Goal: Task Accomplishment & Management: Use online tool/utility

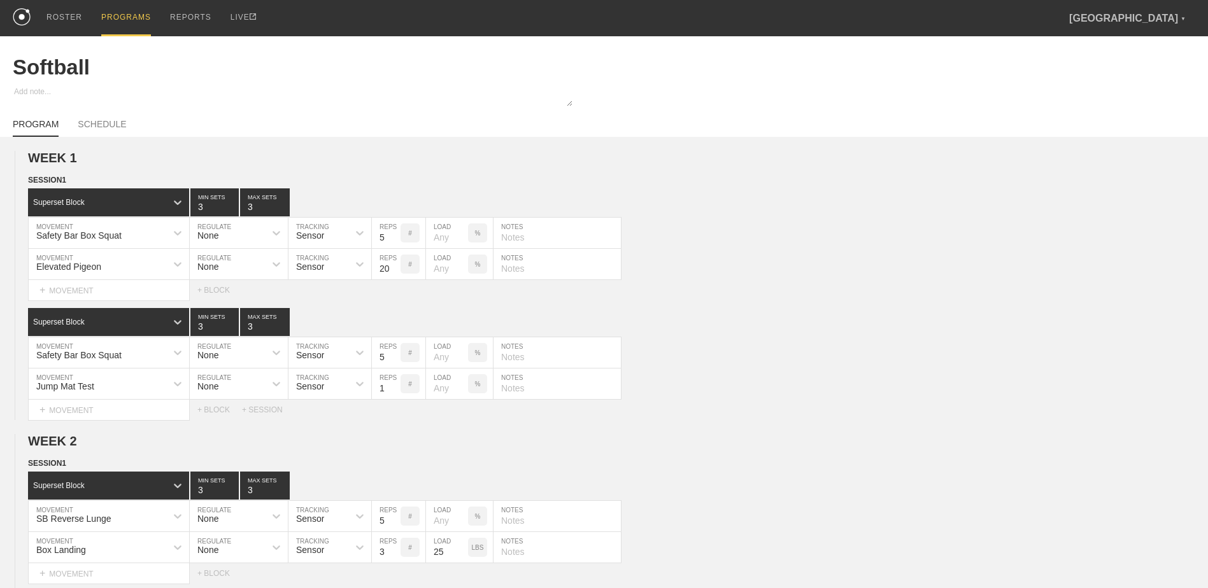
click at [115, 22] on div "PROGRAMS" at bounding box center [126, 18] width 50 height 36
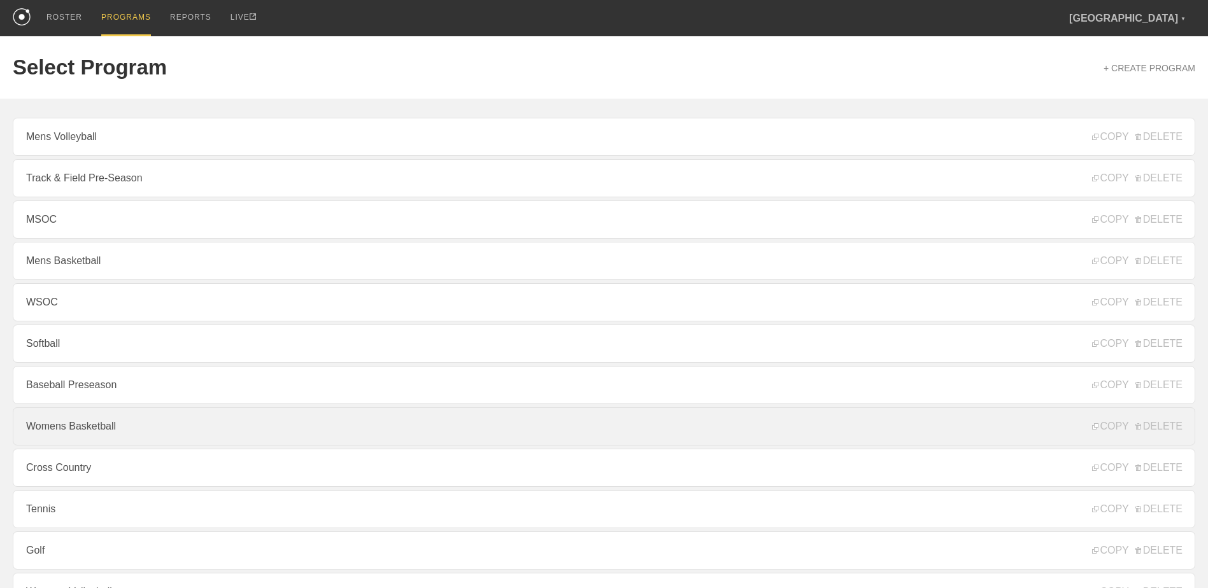
click at [170, 431] on link "Womens Basketball" at bounding box center [604, 426] width 1182 height 38
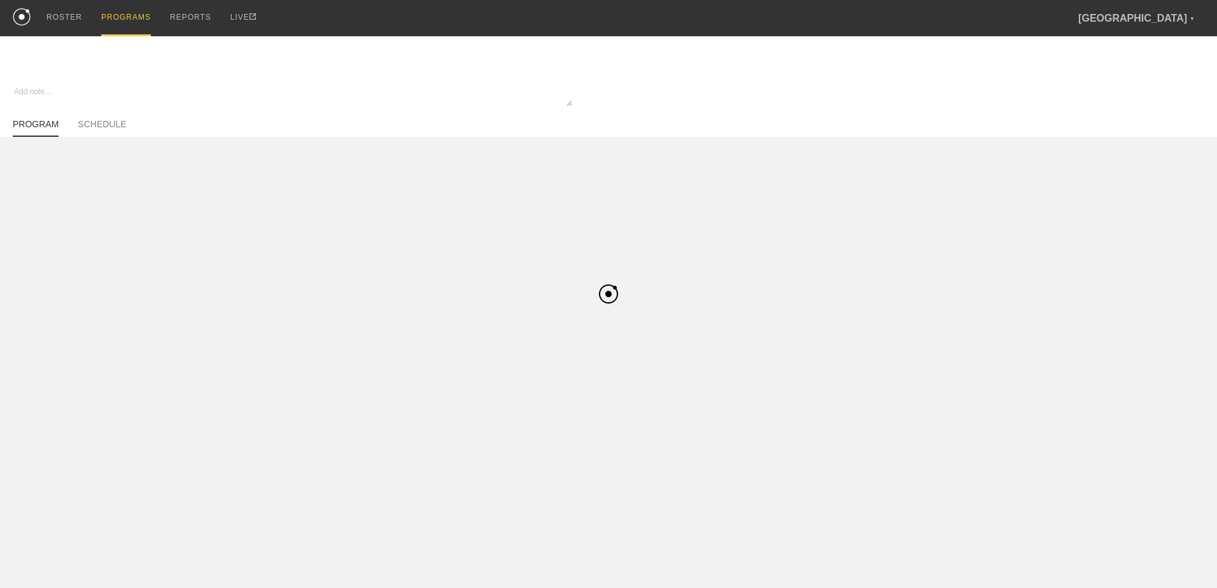
type textarea "x"
type input "Womens Basketball"
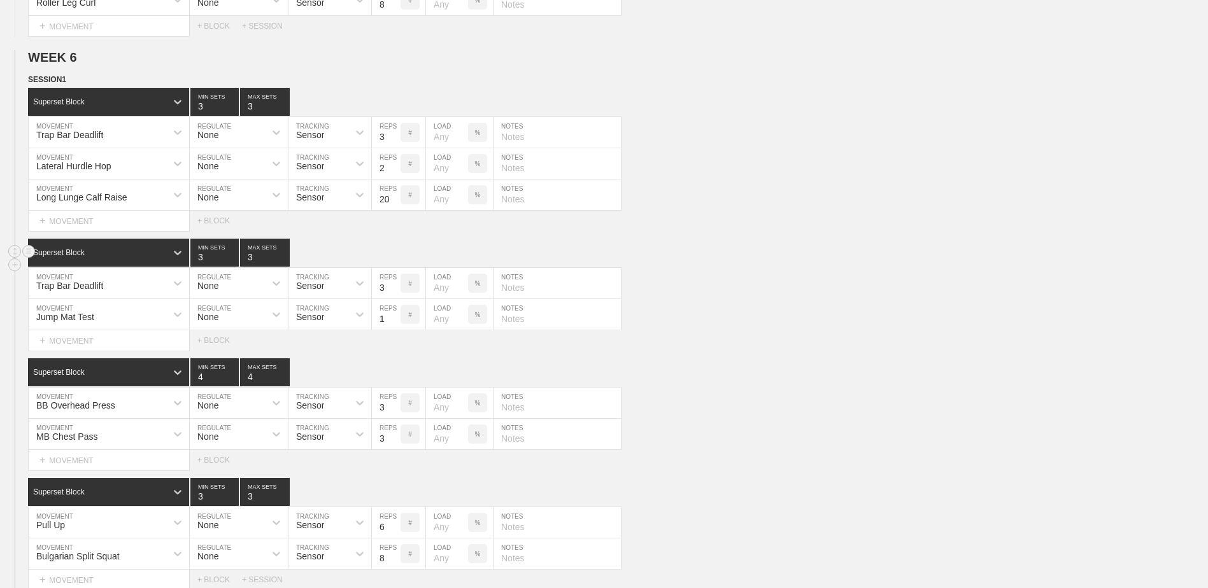
scroll to position [5093, 0]
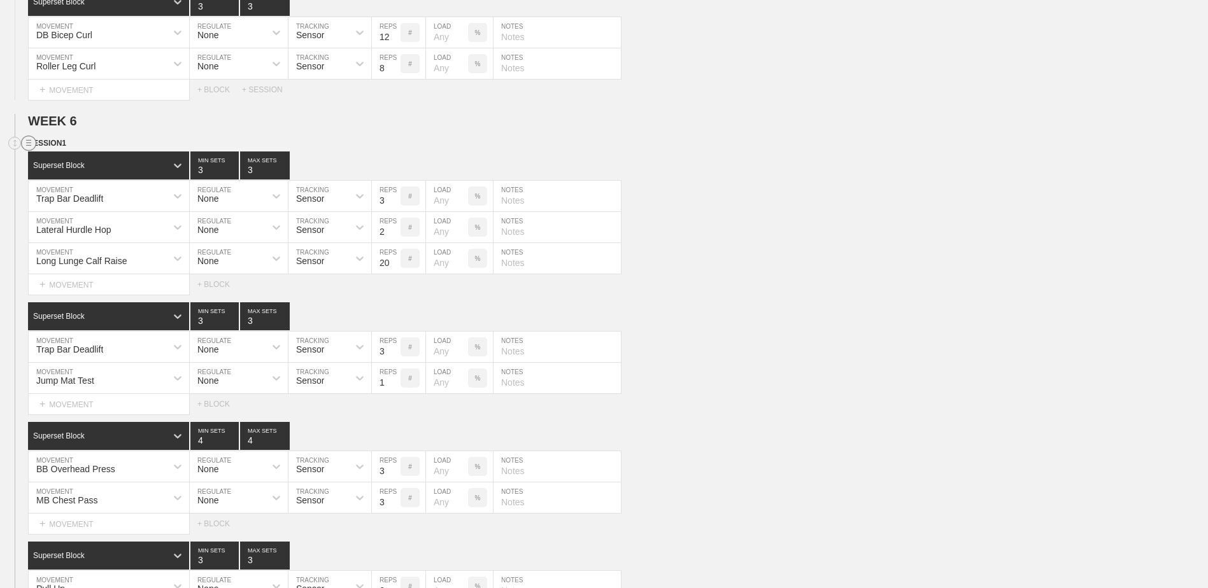
click at [29, 151] on circle at bounding box center [29, 143] width 15 height 15
click at [55, 160] on div "DUPLICATE" at bounding box center [89, 162] width 102 height 19
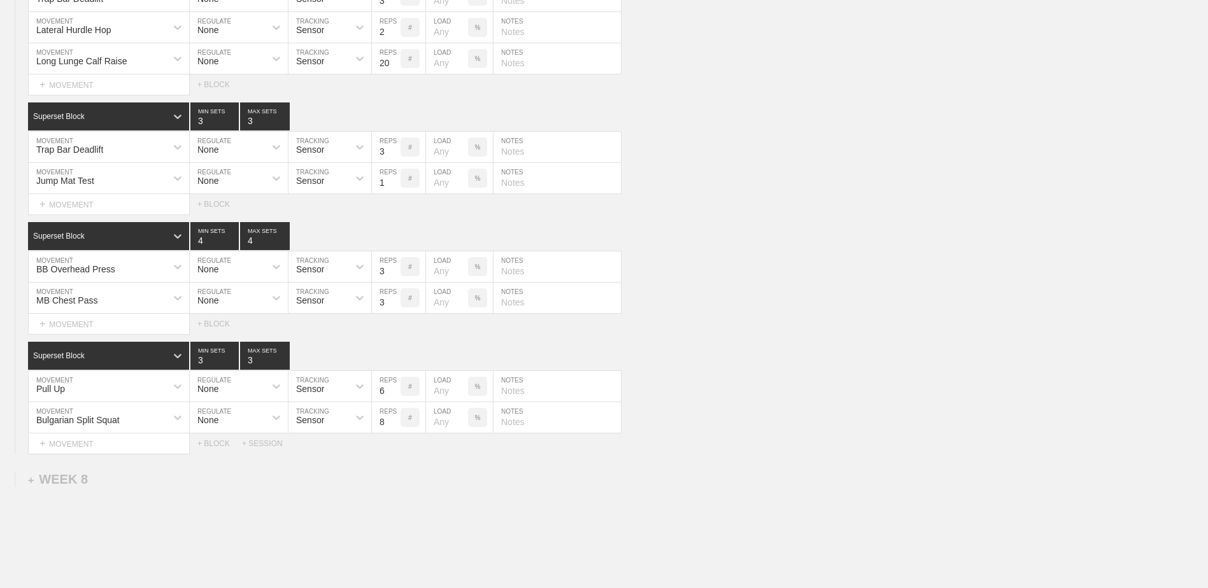
scroll to position [7970, 0]
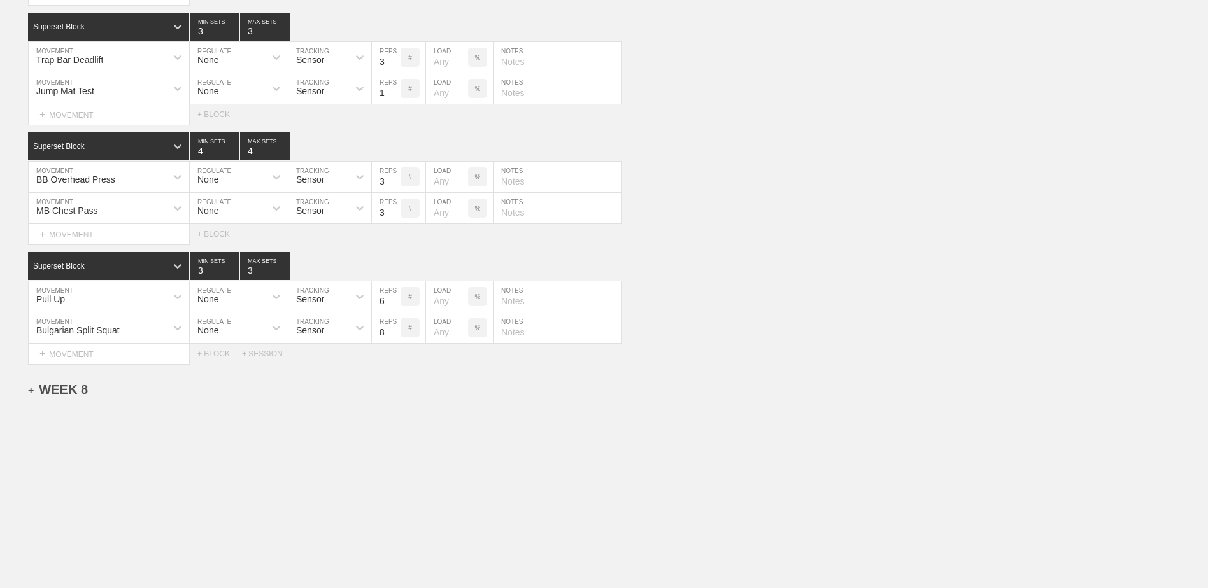
click at [63, 394] on div "+ WEEK 8" at bounding box center [58, 390] width 60 height 15
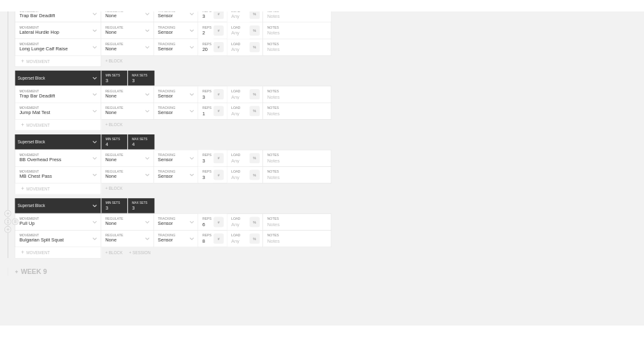
scroll to position [7703, 0]
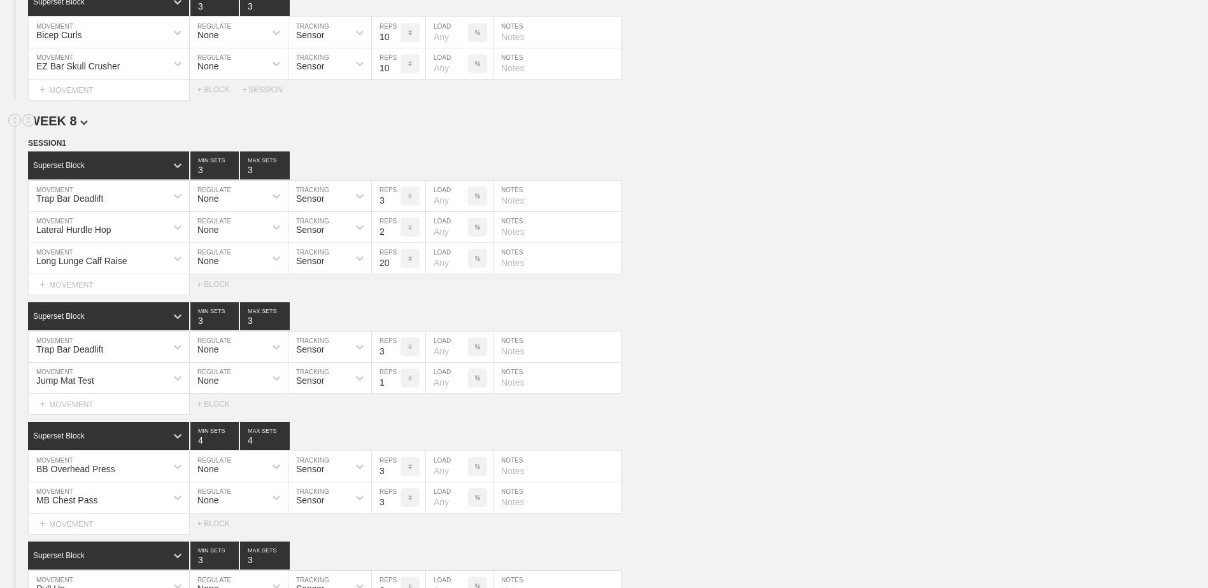
click at [792, 125] on h2 "WEEK 8" at bounding box center [618, 121] width 1180 height 15
type textarea "x"
